Goal: Find contact information: Find contact information

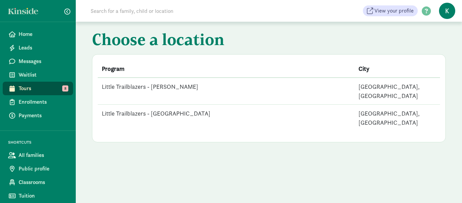
click at [167, 85] on td "Little Trailblazers - [PERSON_NAME]" at bounding box center [226, 90] width 257 height 27
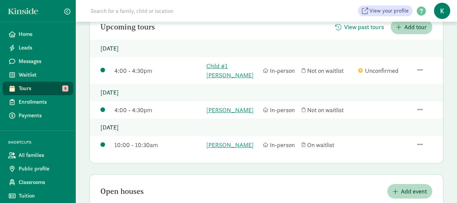
scroll to position [135, 0]
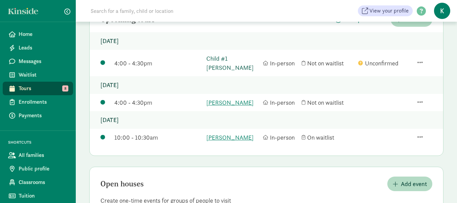
click at [234, 58] on link "Child #1 [PERSON_NAME]" at bounding box center [232, 63] width 53 height 18
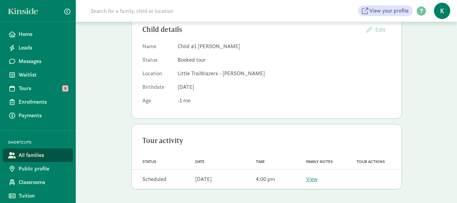
scroll to position [45, 0]
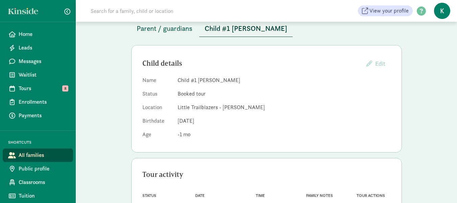
click at [173, 29] on span "Parent / guardians" at bounding box center [165, 28] width 56 height 11
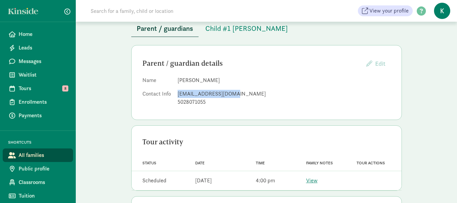
drag, startPoint x: 231, startPoint y: 94, endPoint x: 177, endPoint y: 97, distance: 54.6
click at [177, 97] on dl "Name Jessica Howard Contact Info jessir2442@gmail.com 5028071055" at bounding box center [266, 92] width 248 height 32
copy div "jessir2442@gmail.com"
